Goal: Communication & Community: Ask a question

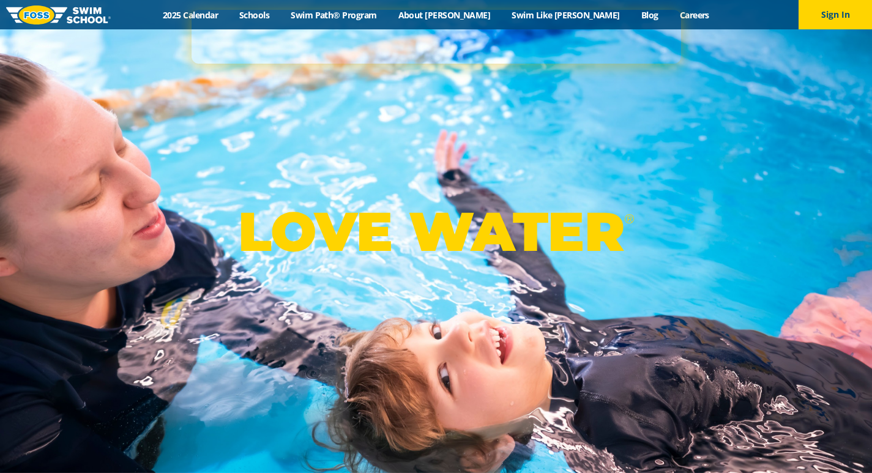
scroll to position [3102, 0]
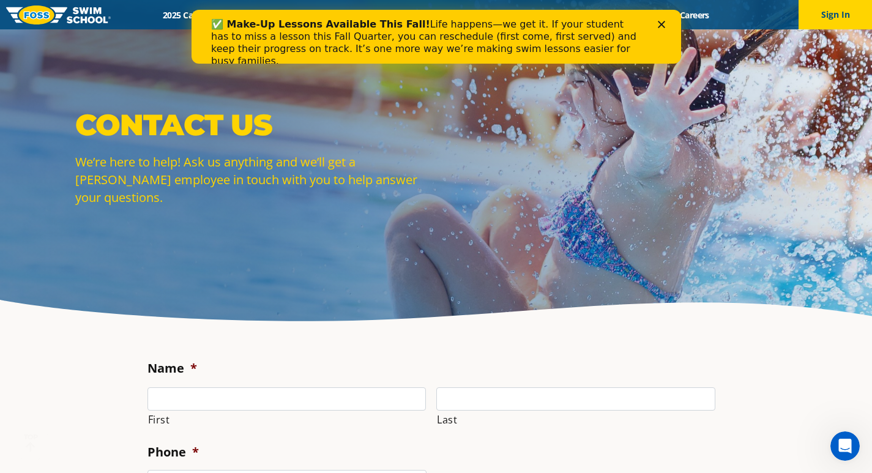
scroll to position [184, 0]
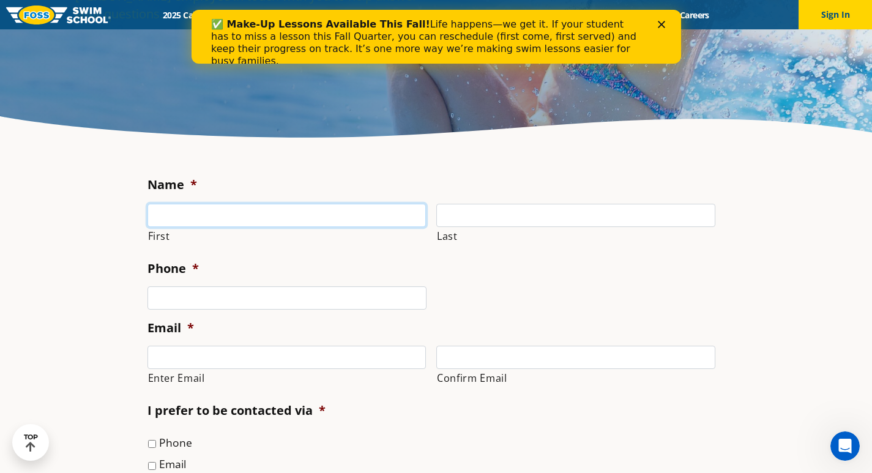
click at [220, 204] on input "First" at bounding box center [287, 215] width 279 height 23
type input "William"
type input "Sutton"
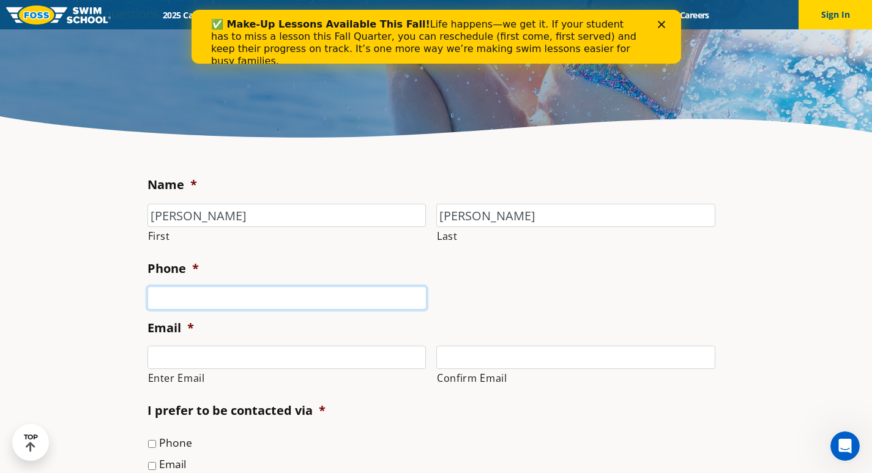
type input "6303492809"
type input "william@thefirstmcspayment.com"
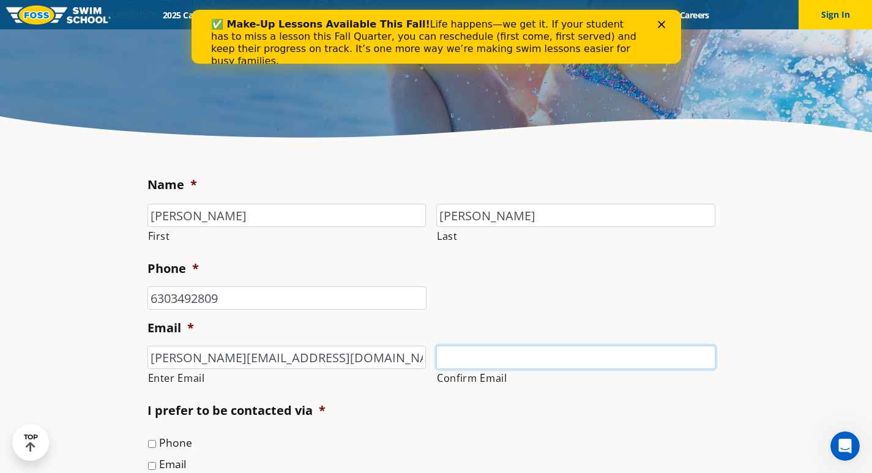
type input "william@thefirstmcspayment.com"
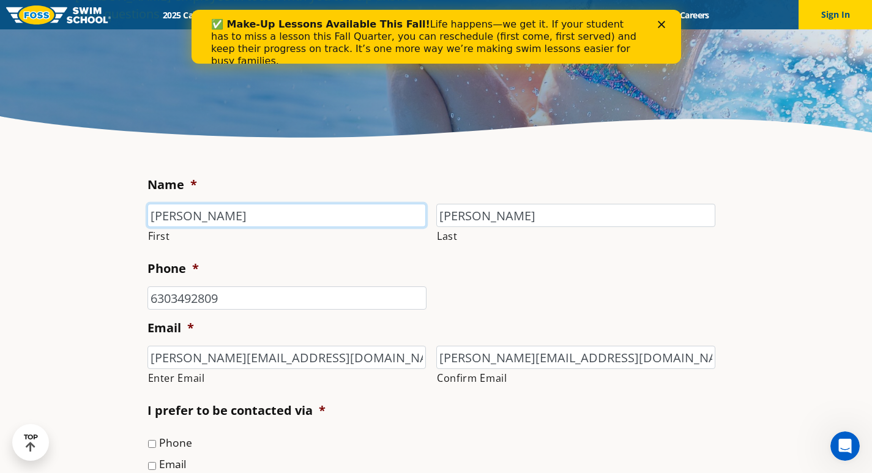
type input "(630) 349-2809"
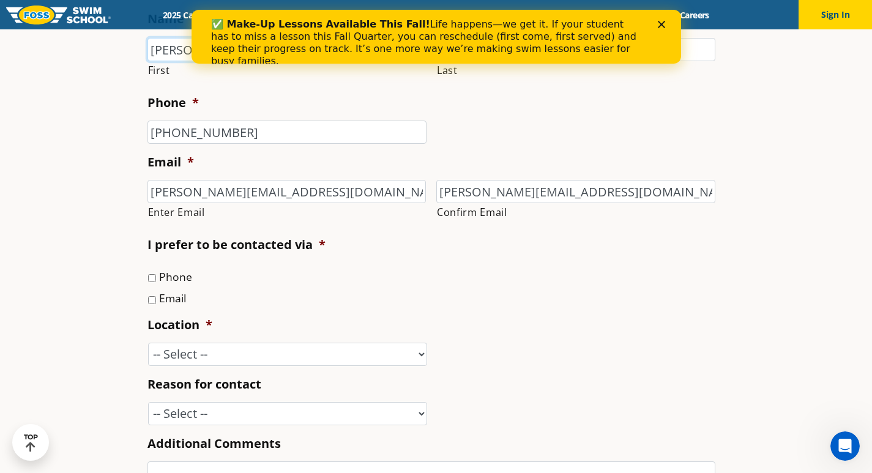
scroll to position [367, 0]
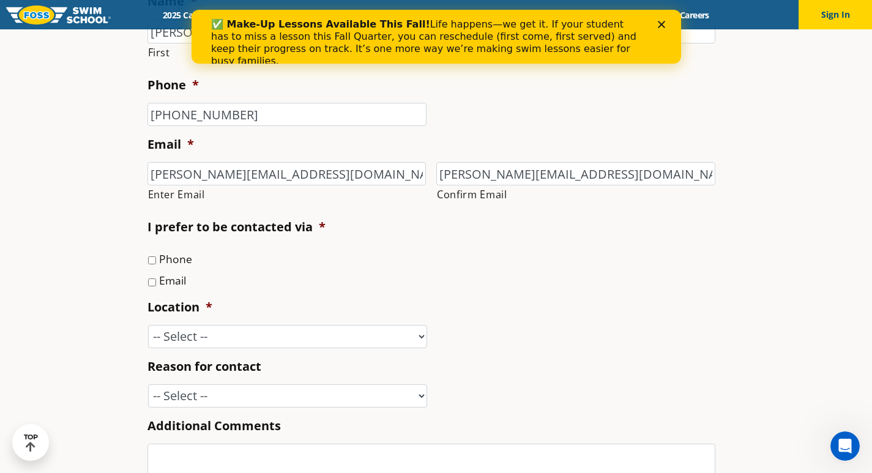
click at [184, 285] on label "Email" at bounding box center [172, 280] width 27 height 16
click at [156, 285] on input "Email" at bounding box center [152, 283] width 8 height 8
checkbox input "true"
click at [227, 326] on select "-- Select -- Ankeny, IA Apple Valley Blaine, MN Burnsville, MN Ballwin, MO Boli…" at bounding box center [287, 336] width 279 height 23
select select "MPG"
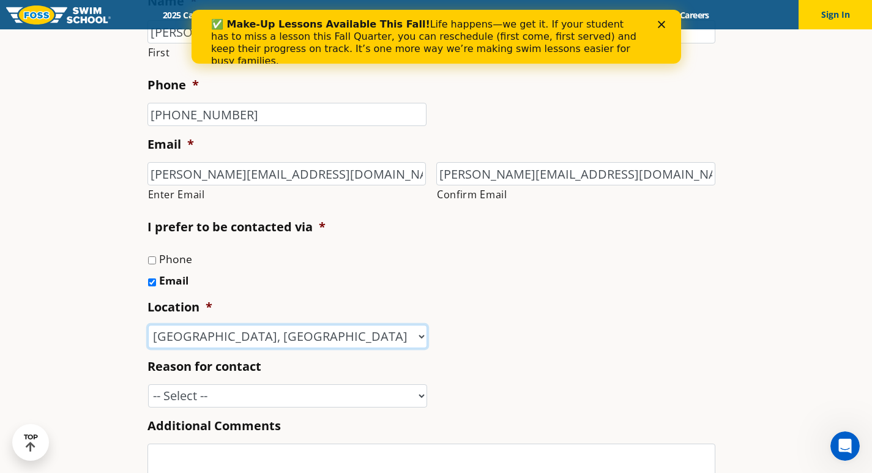
click at [148, 325] on select "-- Select -- Ankeny, IA Apple Valley Blaine, MN Burnsville, MN Ballwin, MO Boli…" at bounding box center [287, 336] width 279 height 23
click at [228, 406] on select "-- Select -- Enrollment issue Program question What level is best for my child?…" at bounding box center [287, 396] width 279 height 23
select select "Other"
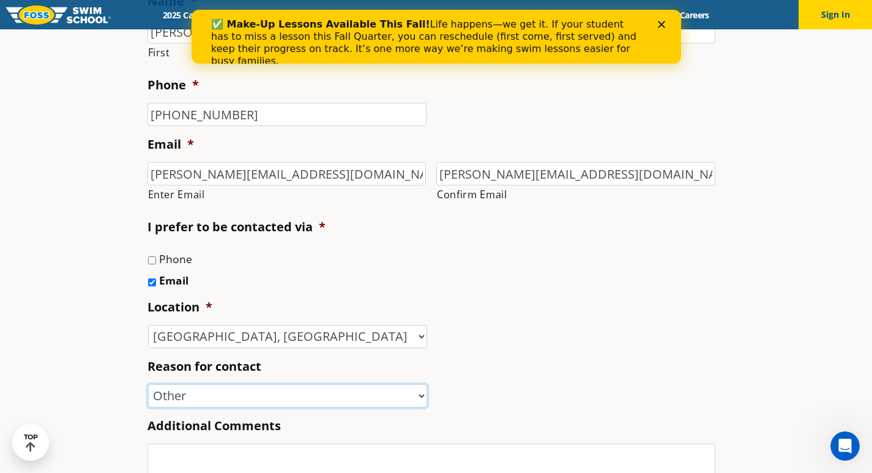
click at [148, 385] on select "-- Select -- Enrollment issue Program question What level is best for my child?…" at bounding box center [287, 396] width 279 height 23
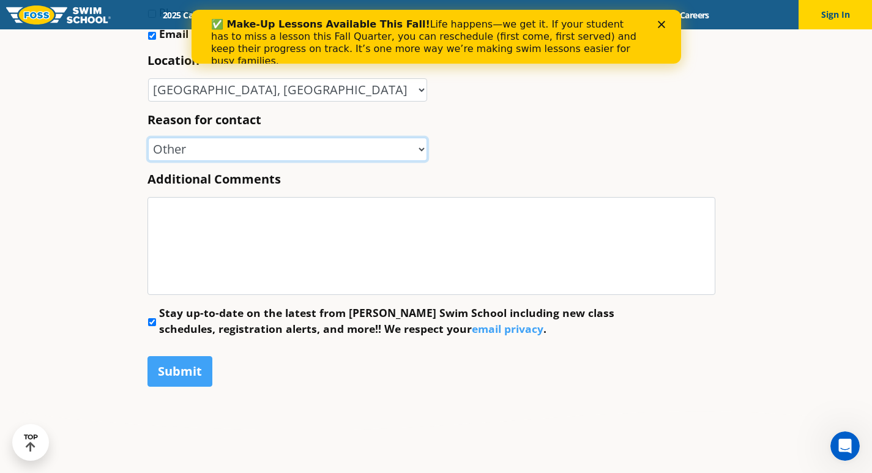
scroll to position [735, 0]
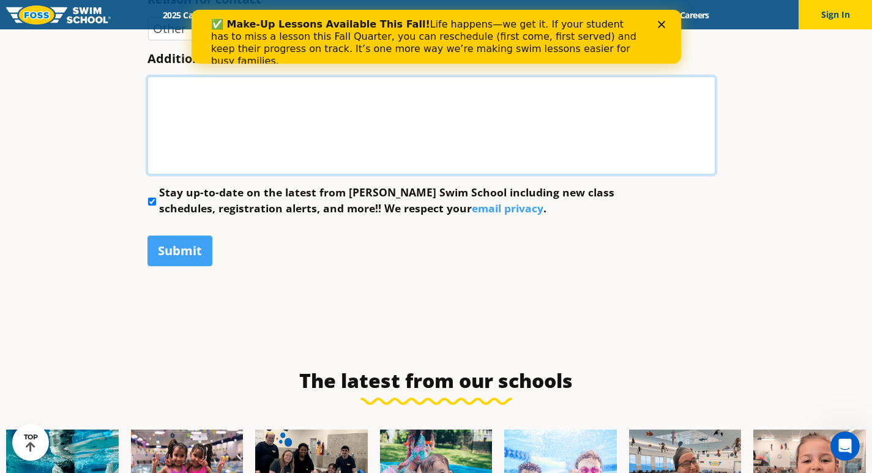
click at [252, 160] on textarea "Additional Comments" at bounding box center [432, 126] width 568 height 98
paste textarea "Hi, Your business now has the opportunity to eliminate thousands in credit card…"
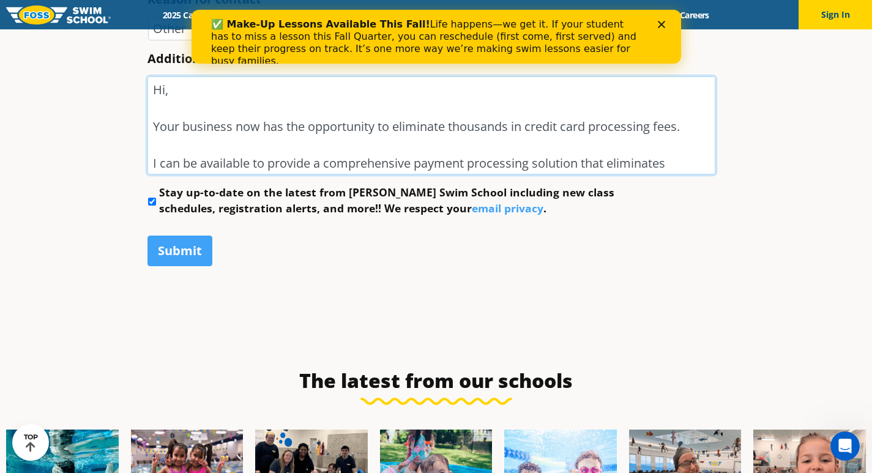
scroll to position [218, 0]
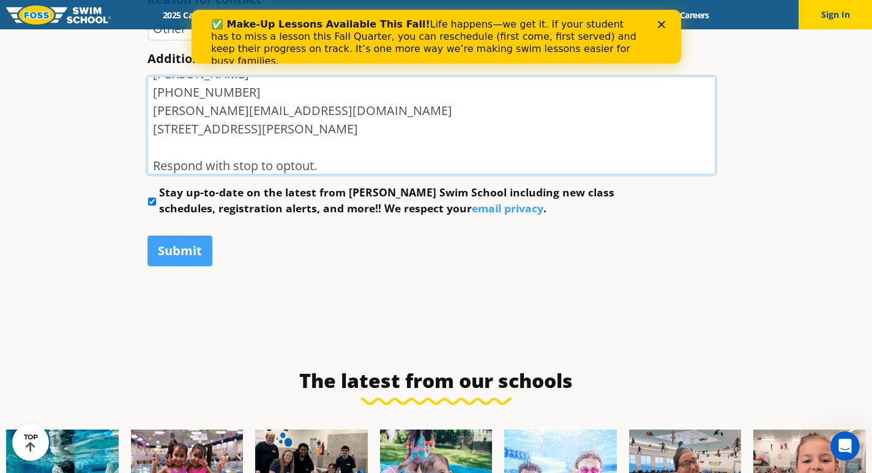
type textarea "Hi, Your business now has the opportunity to eliminate thousands in credit card…"
click at [185, 211] on label "Stay up-to-date on the latest from Foss Swim School including new class schedul…" at bounding box center [404, 200] width 491 height 32
click at [156, 206] on input "Stay up-to-date on the latest from Foss Swim School including new class schedul…" at bounding box center [152, 202] width 8 height 8
checkbox input "false"
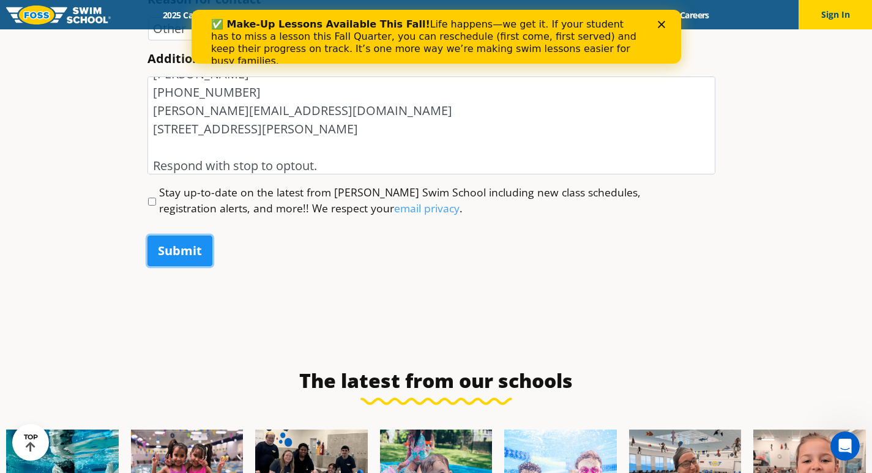
click at [185, 252] on input "Submit" at bounding box center [180, 251] width 65 height 31
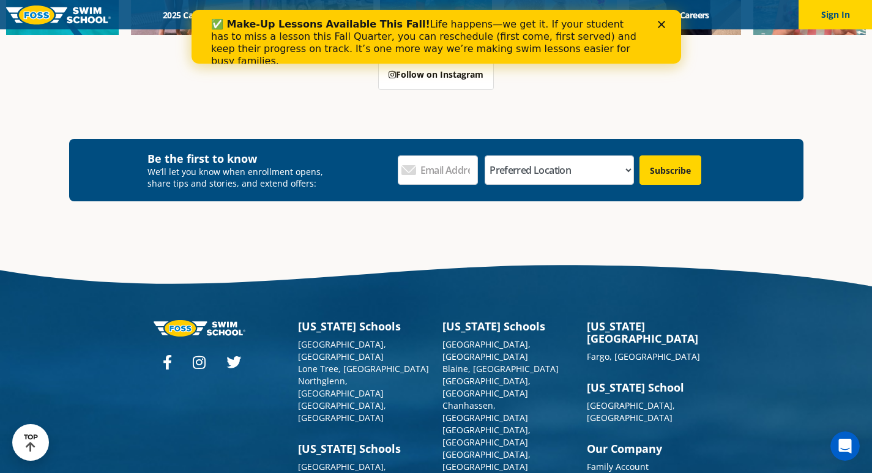
scroll to position [289, 0]
